Goal: Navigation & Orientation: Find specific page/section

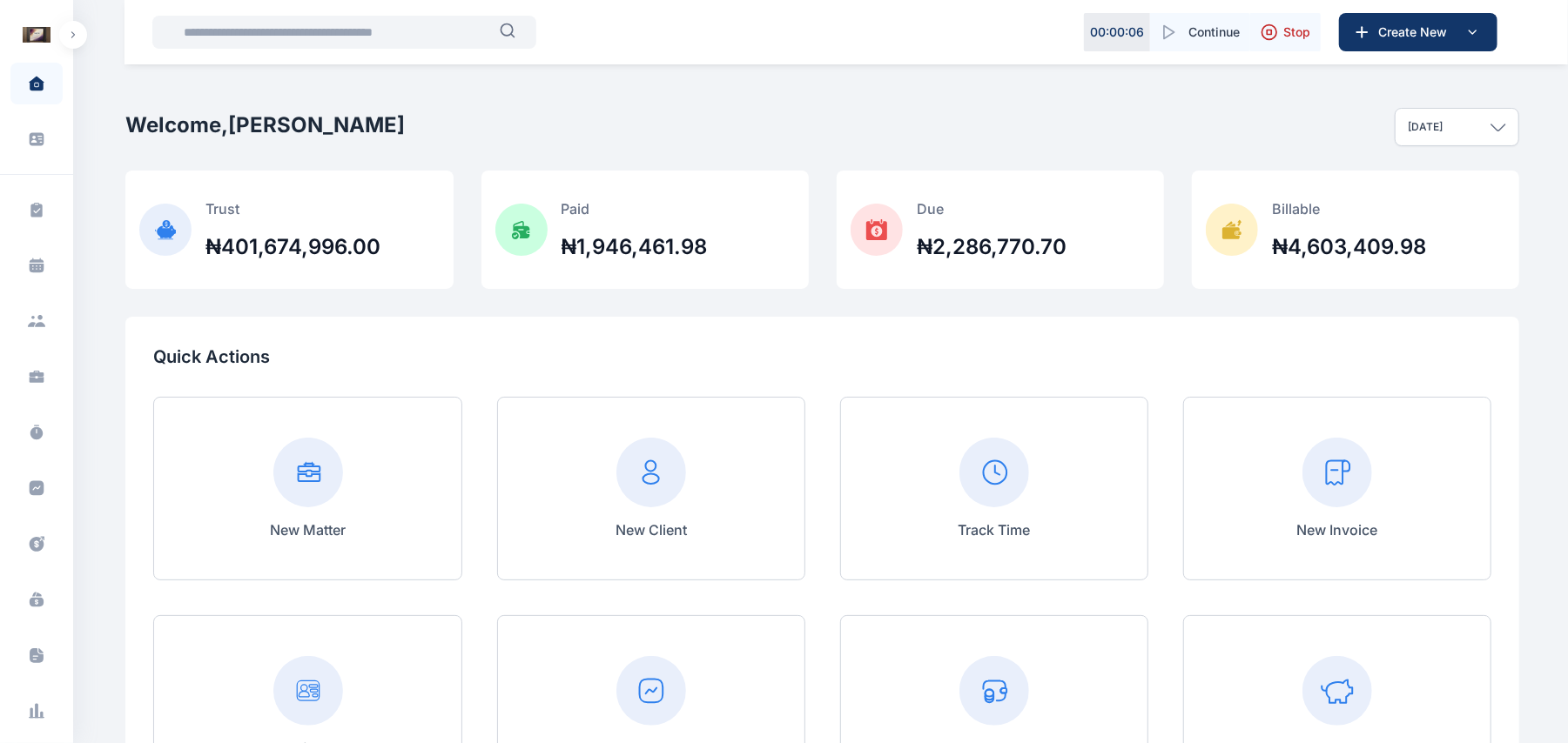
click at [66, 36] on button "button" at bounding box center [74, 34] width 28 height 28
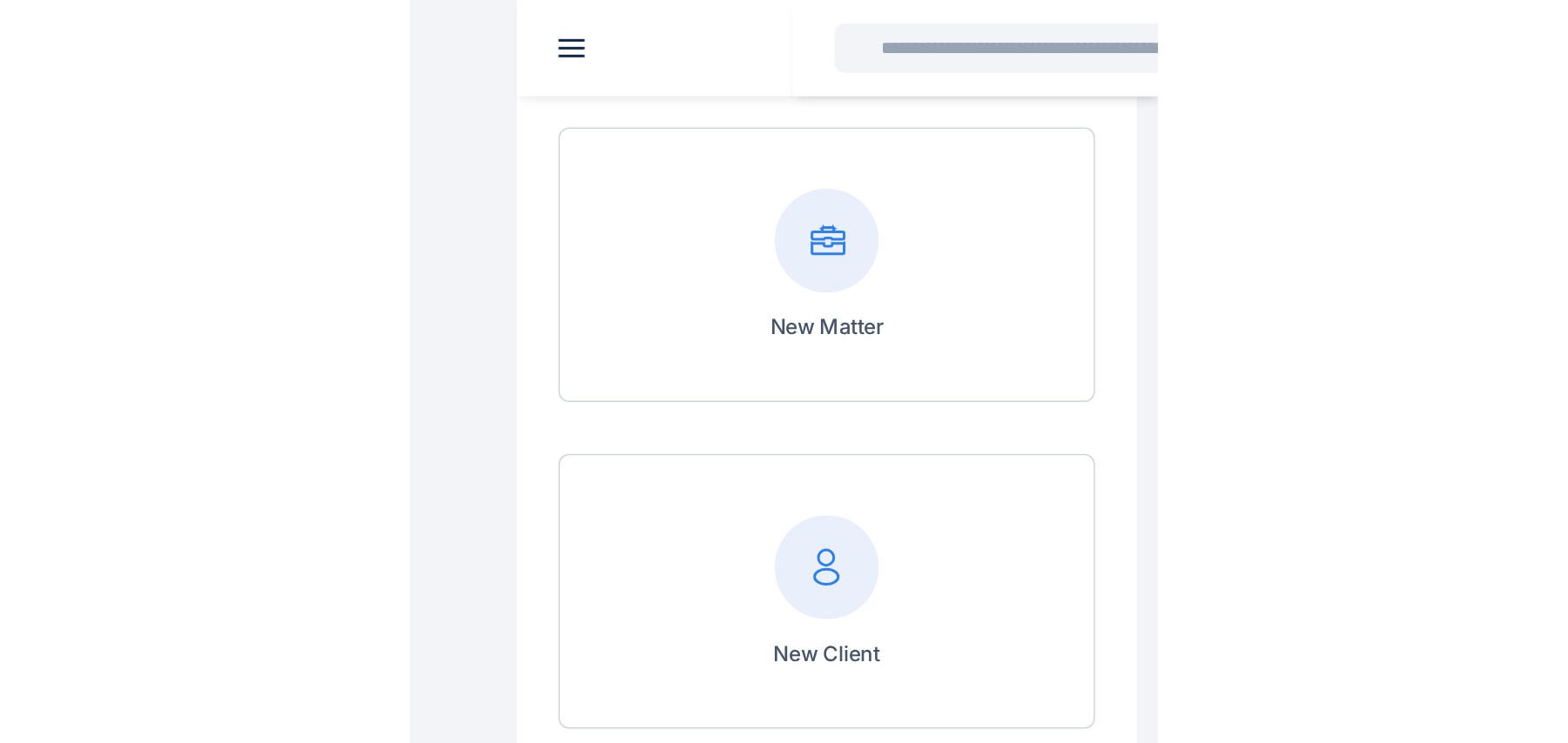
scroll to position [715, 0]
